Goal: Task Accomplishment & Management: Manage account settings

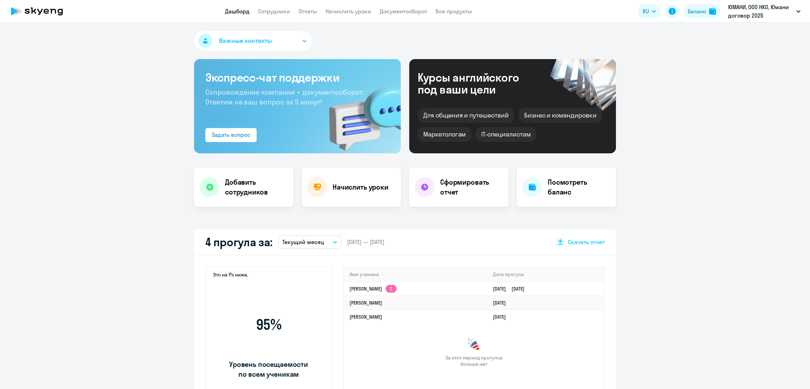
select select "30"
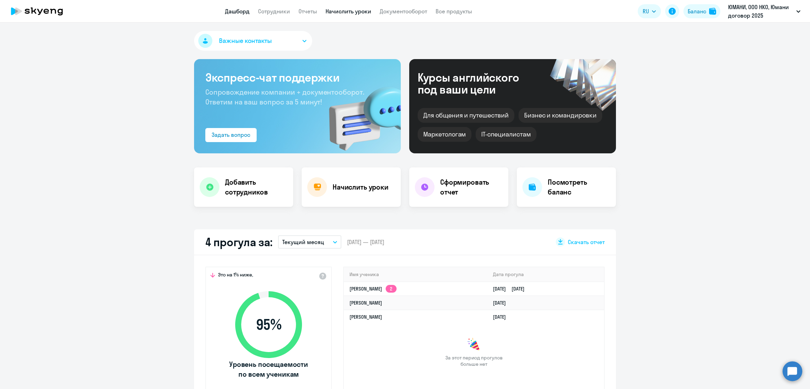
click at [350, 9] on link "Начислить уроки" at bounding box center [349, 11] width 46 height 7
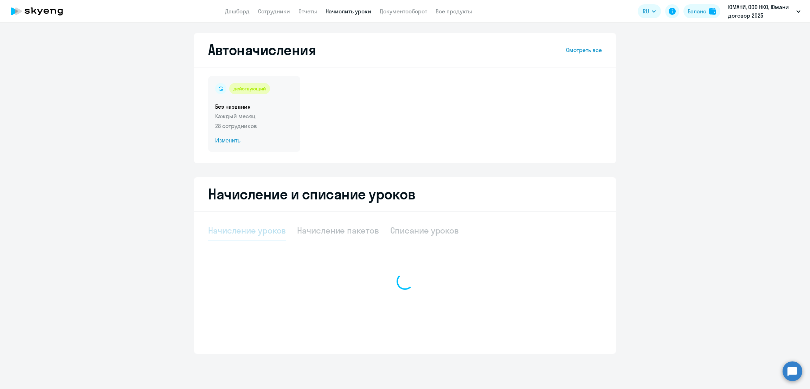
select select "10"
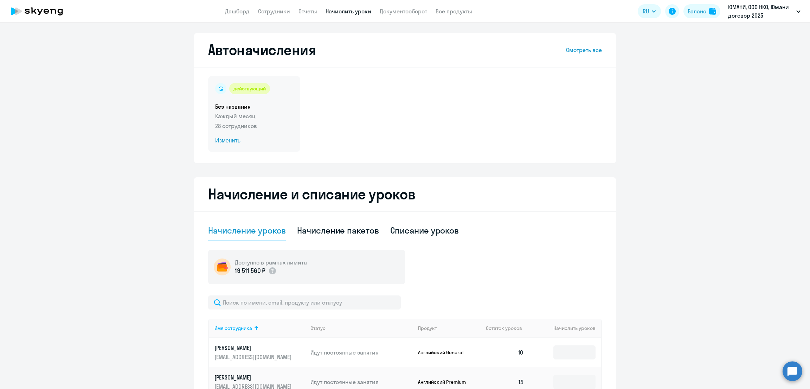
click at [276, 123] on p "28 сотрудников" at bounding box center [254, 126] width 78 height 8
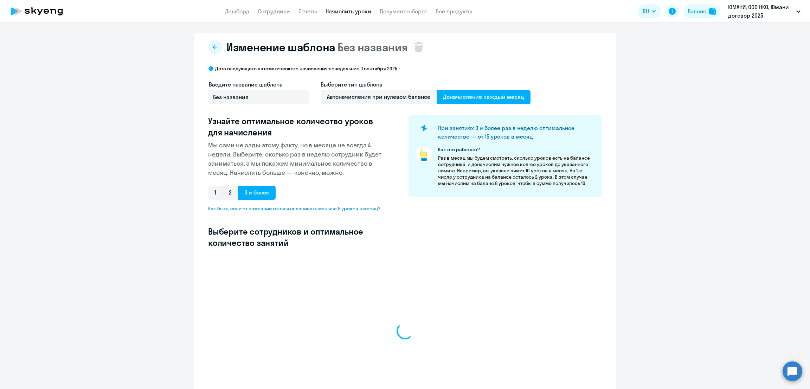
select select "10"
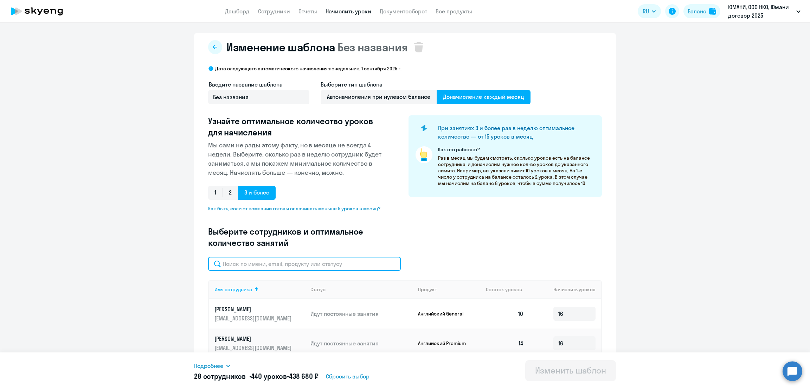
click at [316, 260] on input "text" at bounding box center [304, 264] width 193 height 14
type input "хром"
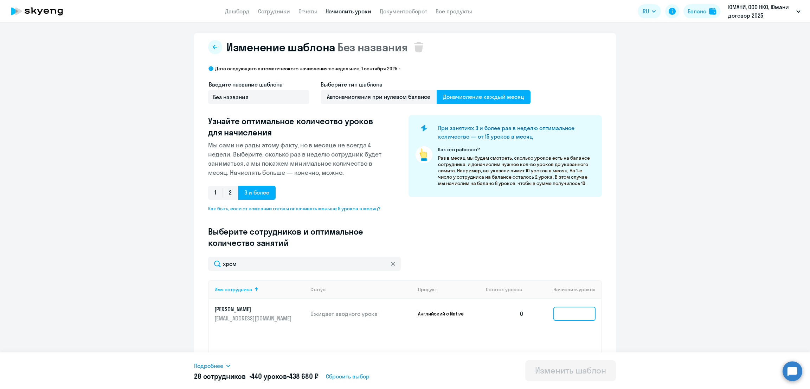
click at [567, 313] on input at bounding box center [575, 314] width 42 height 14
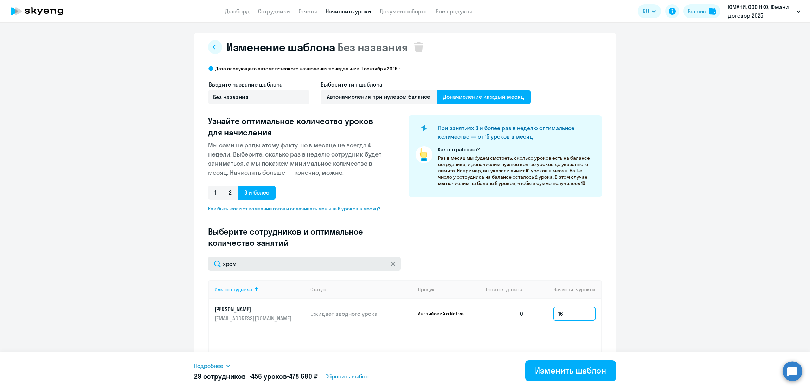
type input "16"
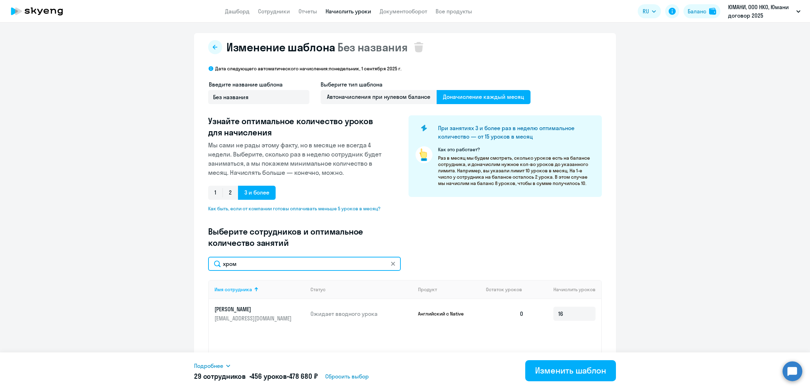
drag, startPoint x: 238, startPoint y: 264, endPoint x: 177, endPoint y: 267, distance: 61.2
click at [177, 267] on ng-component "Изменение шаблона Без названия Дата следующего автоматического начисления: [DAT…" at bounding box center [405, 224] width 810 height 383
type input "зими"
click at [562, 311] on input at bounding box center [575, 314] width 42 height 14
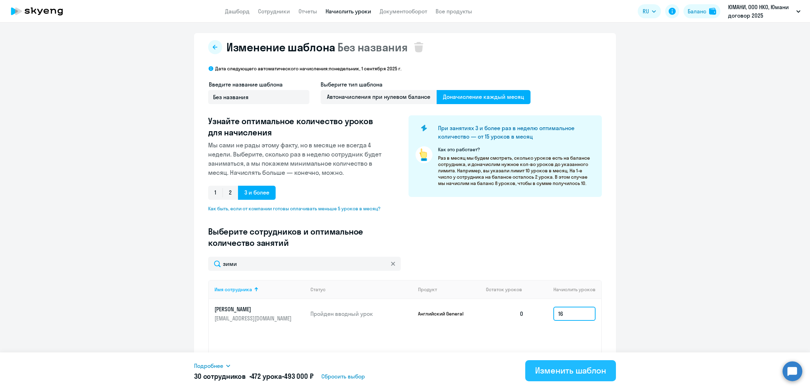
type input "16"
click at [579, 374] on div "Изменить шаблон" at bounding box center [570, 370] width 71 height 11
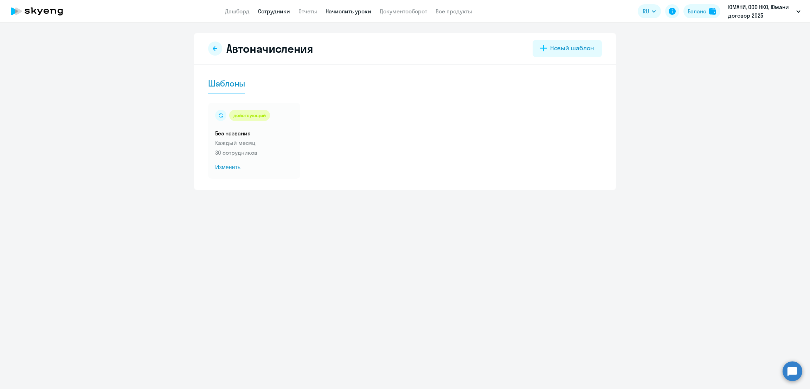
click at [272, 10] on link "Сотрудники" at bounding box center [274, 11] width 32 height 7
select select "30"
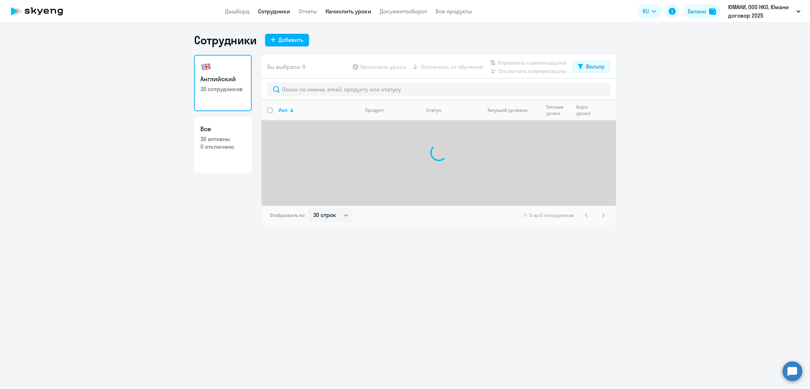
click at [355, 13] on link "Начислить уроки" at bounding box center [349, 11] width 46 height 7
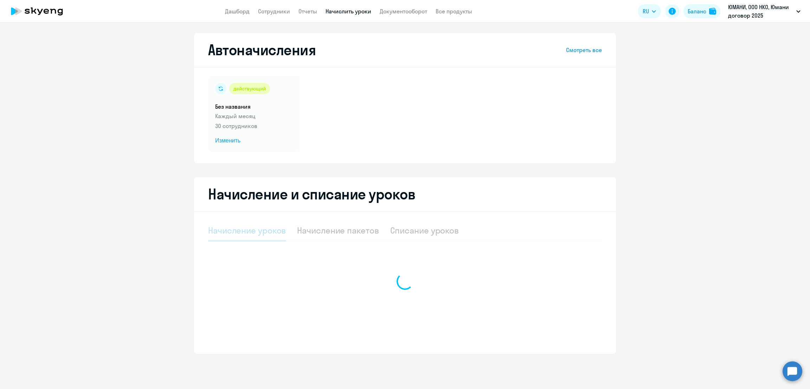
select select "10"
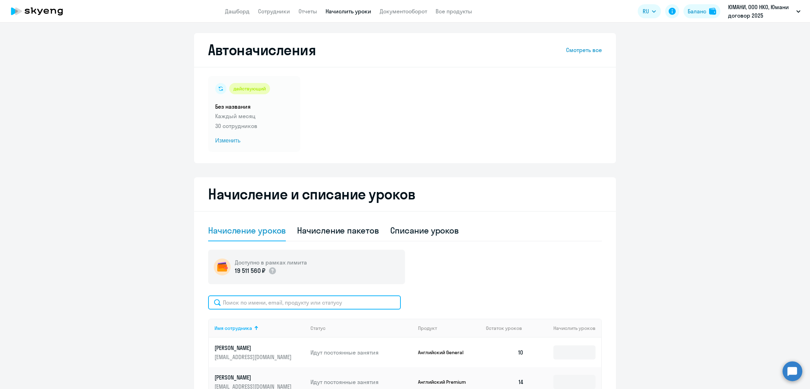
click at [322, 307] on input "text" at bounding box center [304, 302] width 193 height 14
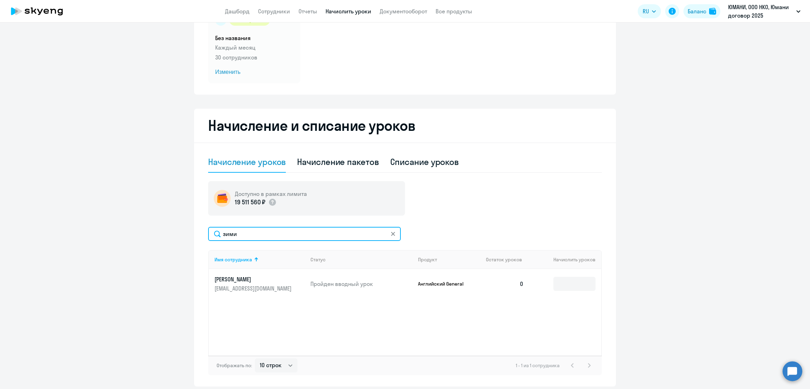
scroll to position [88, 0]
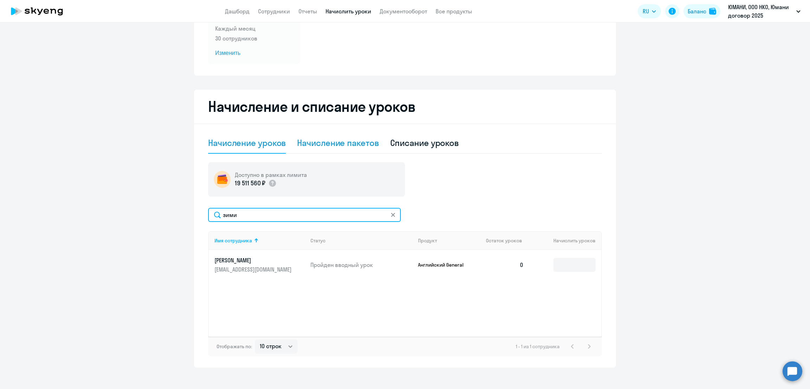
type input "зими"
click at [323, 143] on div "Начисление пакетов" at bounding box center [338, 142] width 82 height 11
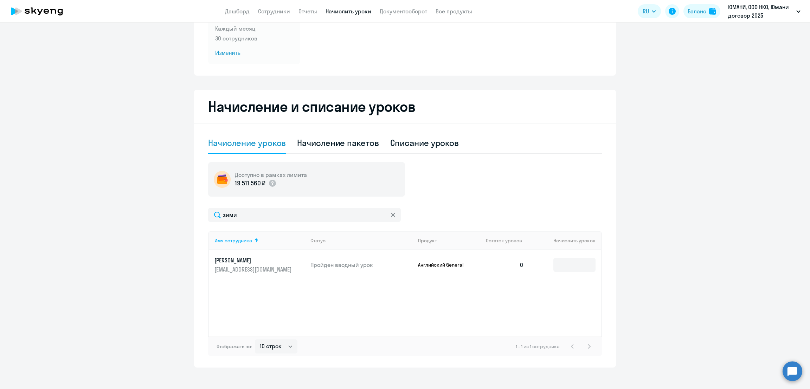
select select "10"
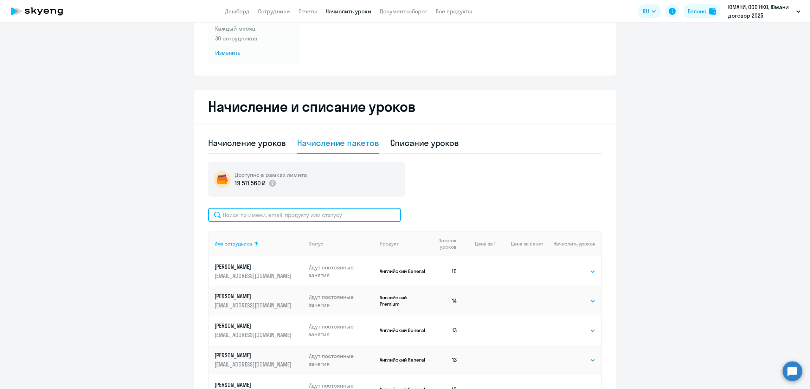
click at [253, 217] on input "text" at bounding box center [304, 215] width 193 height 14
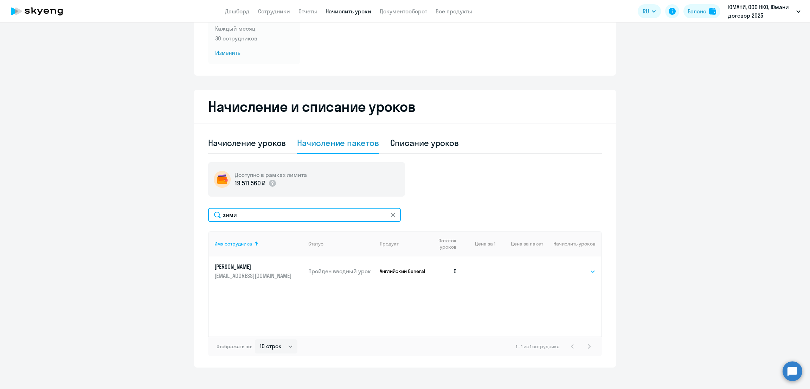
type input "зими"
click at [575, 270] on select "Выбрать 1" at bounding box center [581, 271] width 29 height 8
click at [490, 286] on div "Имя сотрудника Статус Продукт Остаток уроков Цена за 1 Цена за пакет Начислить …" at bounding box center [405, 283] width 394 height 105
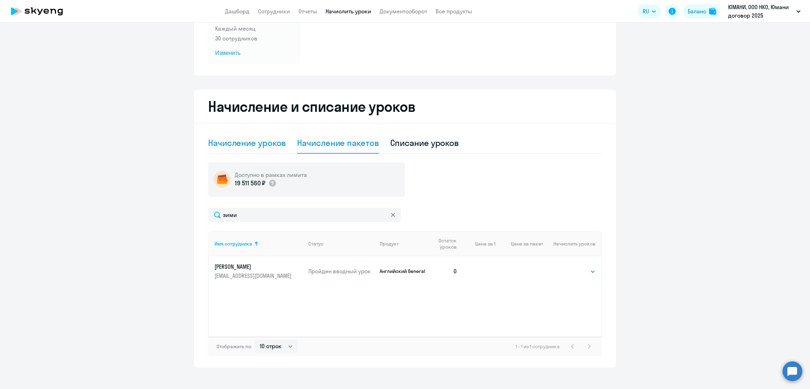
click at [262, 145] on div "Начисление уроков" at bounding box center [247, 142] width 78 height 11
select select "10"
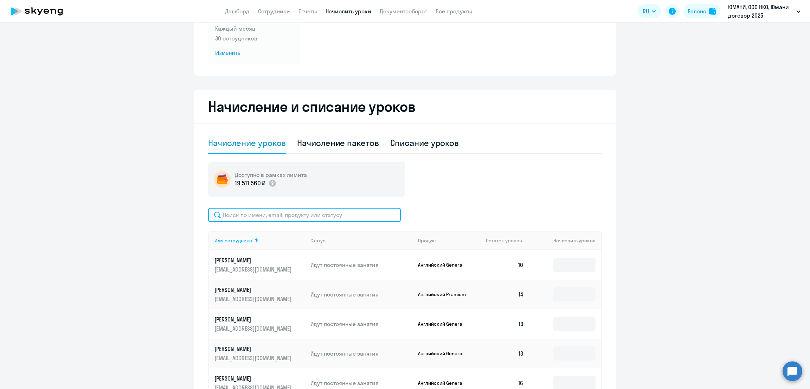
click at [257, 217] on input "text" at bounding box center [304, 215] width 193 height 14
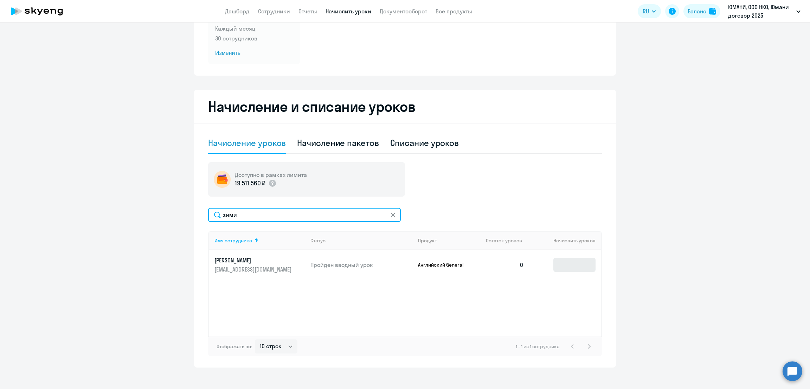
type input "зими"
click at [561, 263] on input at bounding box center [575, 265] width 42 height 14
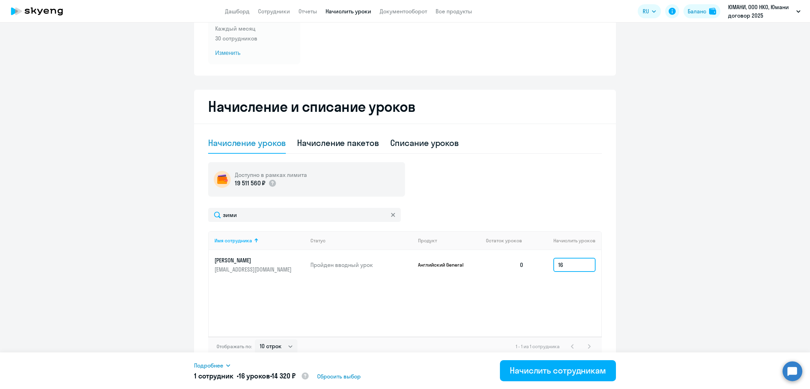
type input "16"
click at [219, 364] on span "Подробнее" at bounding box center [208, 365] width 29 height 8
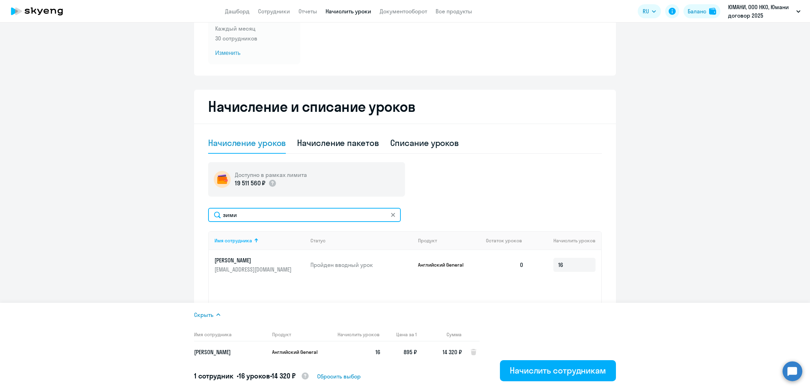
drag, startPoint x: 285, startPoint y: 212, endPoint x: 174, endPoint y: 207, distance: 111.2
click at [175, 207] on ng-component "Автоначисления Смотреть все действующий Без названия Каждый месяц 30 сотруднико…" at bounding box center [405, 156] width 810 height 422
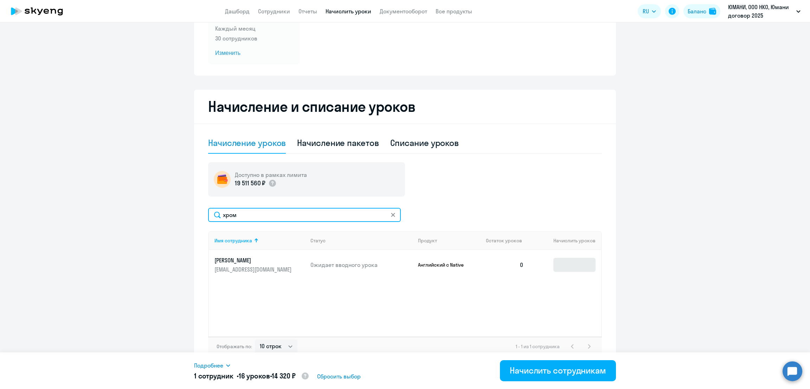
type input "хром"
click at [569, 266] on input at bounding box center [575, 265] width 42 height 14
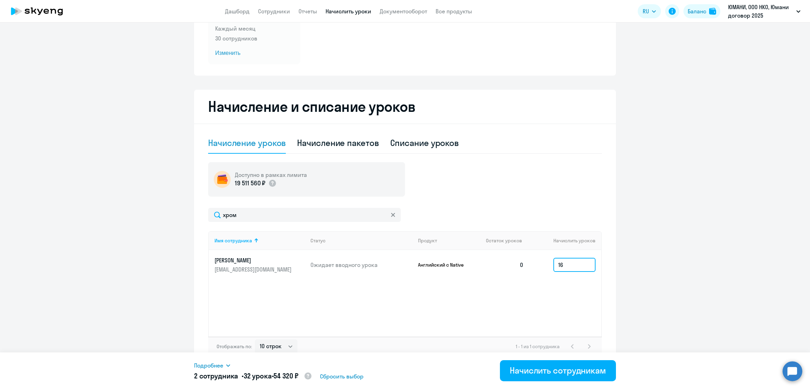
type input "16"
click at [215, 362] on span "Подробнее" at bounding box center [208, 365] width 29 height 8
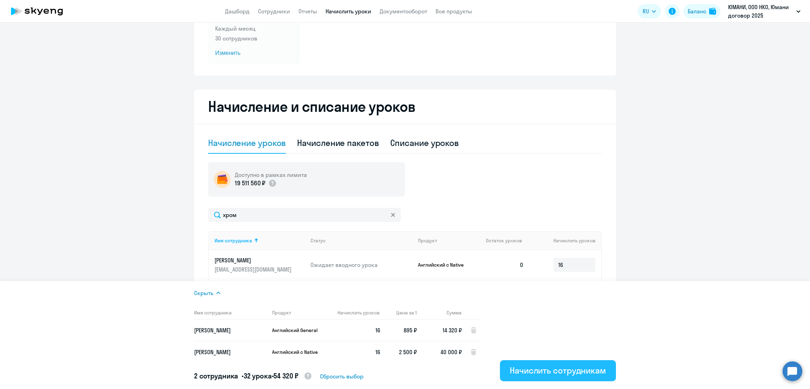
click at [544, 370] on div "Начислить сотрудникам" at bounding box center [558, 370] width 96 height 11
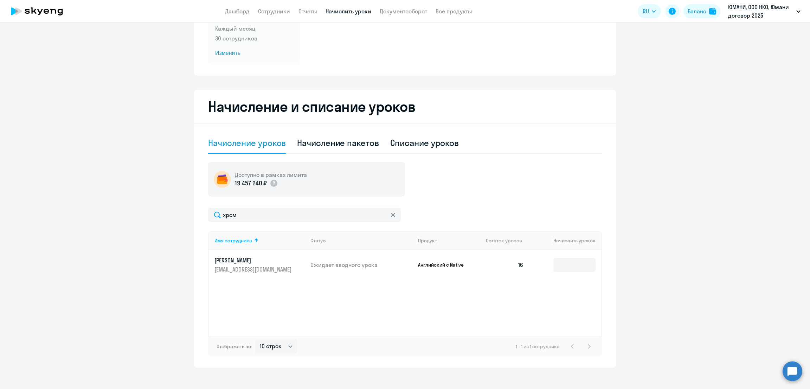
scroll to position [0, 0]
